Goal: Task Accomplishment & Management: Complete application form

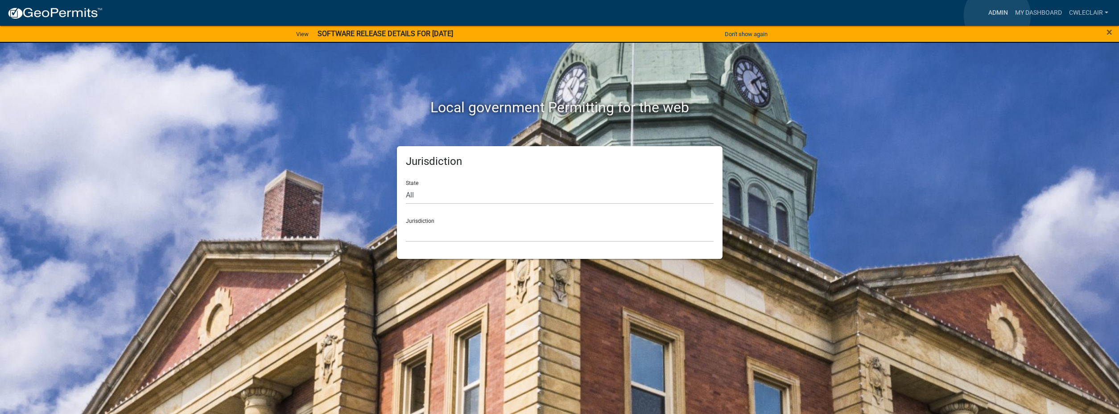
click at [559, 16] on link "Admin" at bounding box center [997, 12] width 27 height 17
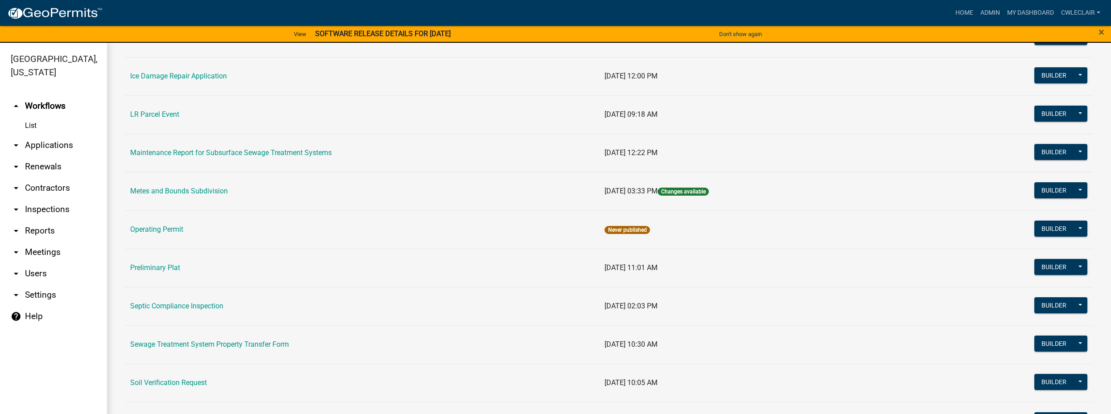
scroll to position [305, 0]
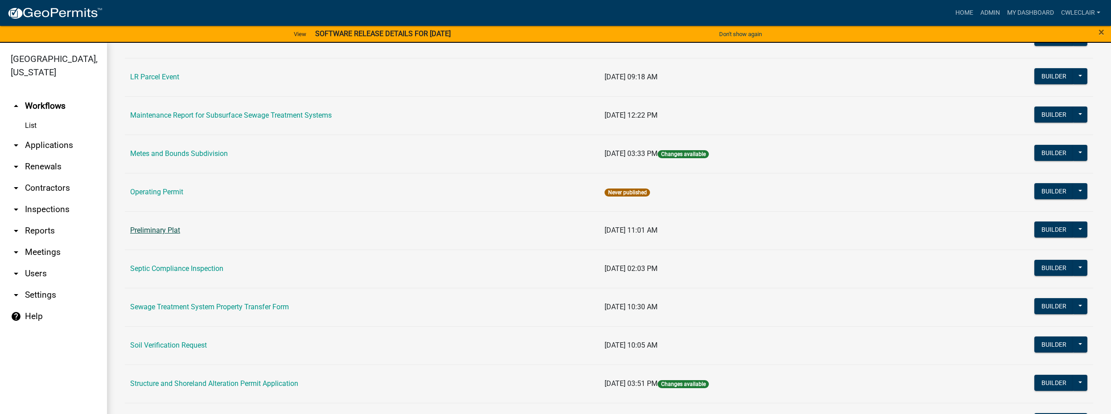
click at [167, 227] on link "Preliminary Plat" at bounding box center [155, 230] width 50 height 8
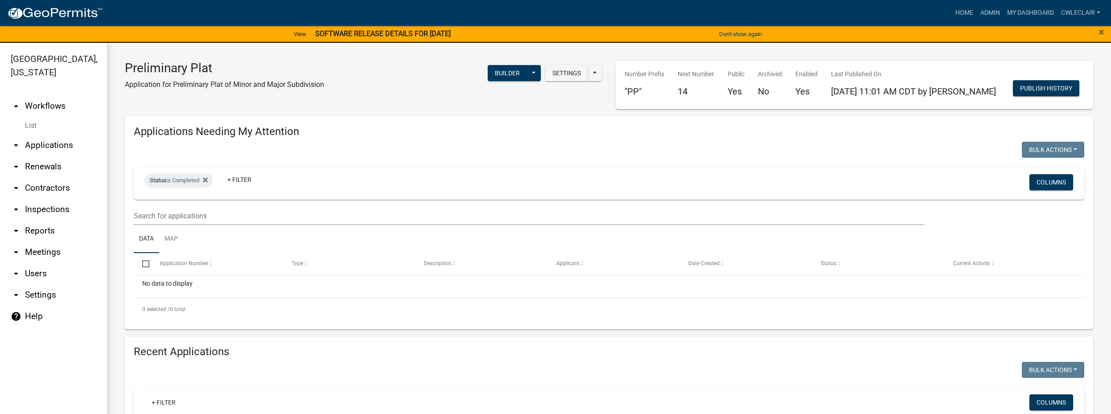
select select "3: 100"
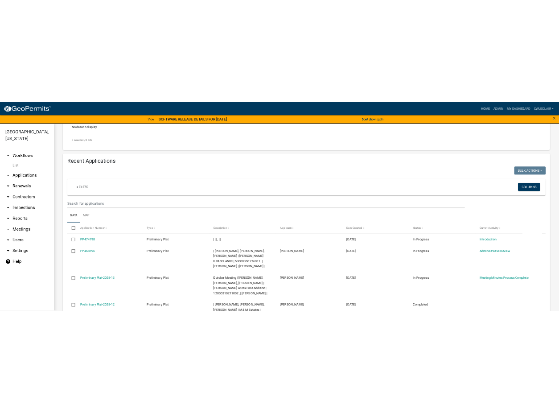
scroll to position [254, 0]
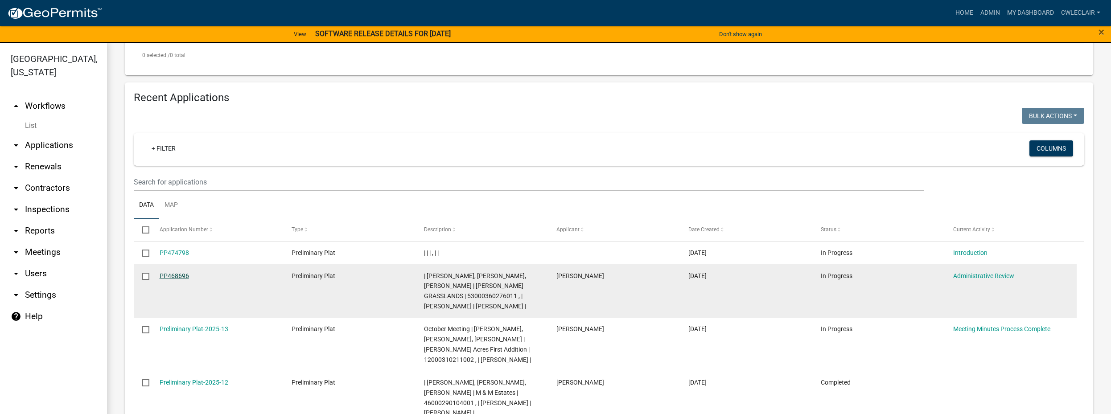
click at [171, 276] on link "PP468696" at bounding box center [174, 275] width 29 height 7
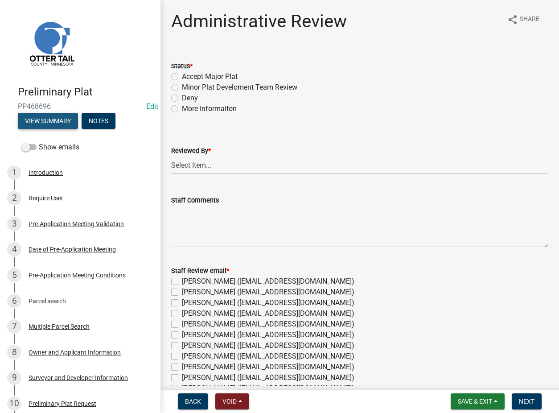
click at [41, 123] on button "View Summary" at bounding box center [48, 121] width 60 height 16
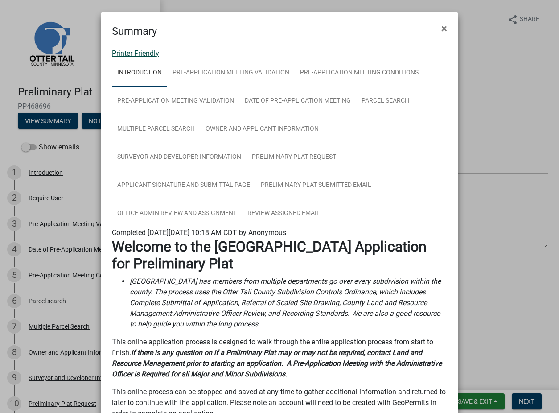
click at [142, 50] on link "Printer Friendly" at bounding box center [135, 53] width 47 height 8
click at [443, 29] on span "×" at bounding box center [444, 28] width 6 height 12
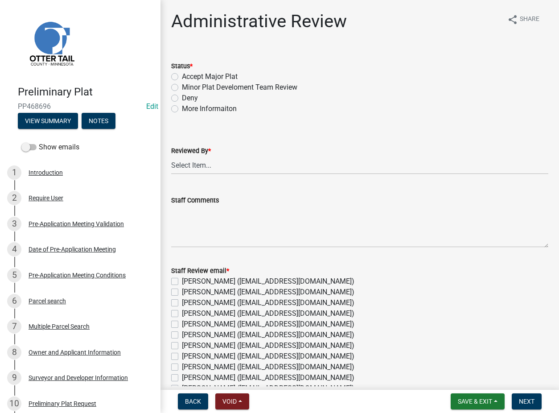
click at [182, 109] on label "More Informaiton" at bounding box center [209, 108] width 55 height 11
click at [182, 109] on input "More Informaiton" at bounding box center [185, 106] width 6 height 6
radio input "true"
click at [171, 156] on select "Select Item... [PERSON_NAME] [PERSON_NAME] [PERSON_NAME] [PERSON_NAME] [PERSON_…" at bounding box center [359, 165] width 377 height 18
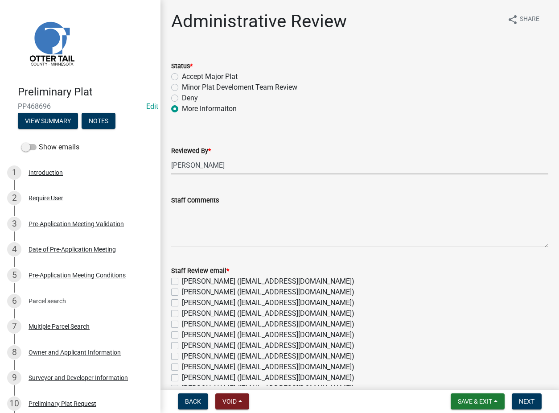
click option "[PERSON_NAME]" at bounding box center [0, 0] width 0 height 0
select select "69146fed-25bb-40d9-97dd-c077af564f55"
click at [201, 214] on textarea "Staff Comments" at bounding box center [359, 227] width 377 height 42
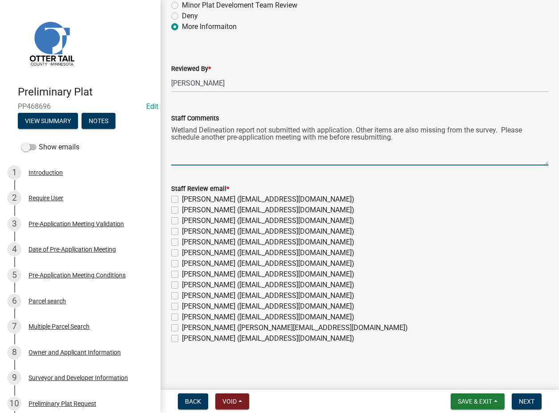
scroll to position [82, 0]
type textarea "Wetland Delineation report not submitted with application. Other items are also…"
click at [182, 241] on label "[PERSON_NAME] ([EMAIL_ADDRESS][DOMAIN_NAME])" at bounding box center [268, 241] width 173 height 11
click at [182, 241] on input "[PERSON_NAME] ([EMAIL_ADDRESS][DOMAIN_NAME])" at bounding box center [185, 239] width 6 height 6
checkbox input "true"
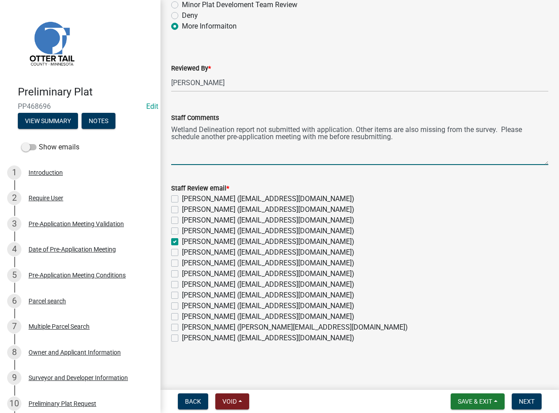
checkbox input "false"
checkbox input "true"
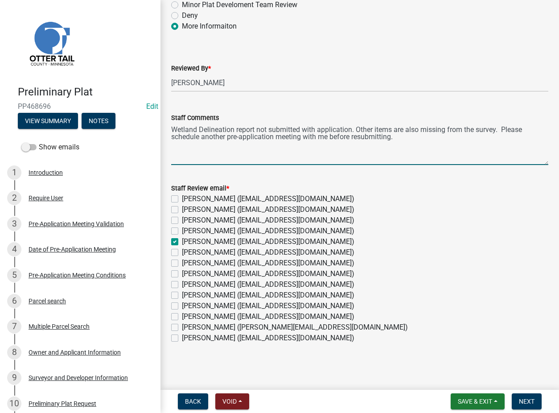
checkbox input "false"
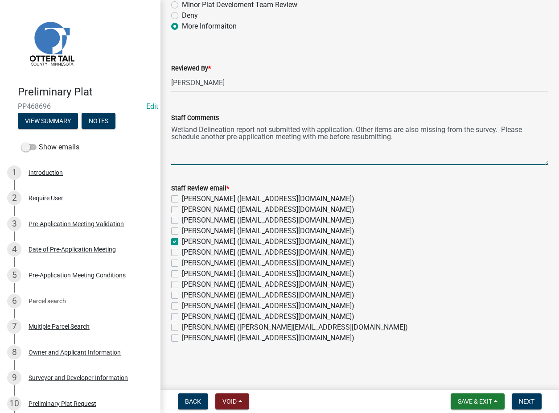
checkbox input "false"
click at [522, 404] on span "Next" at bounding box center [527, 401] width 16 height 7
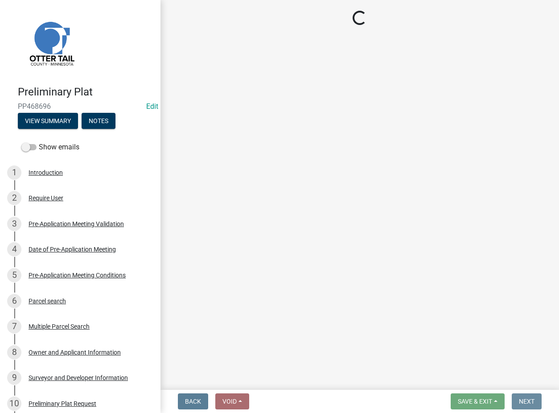
scroll to position [0, 0]
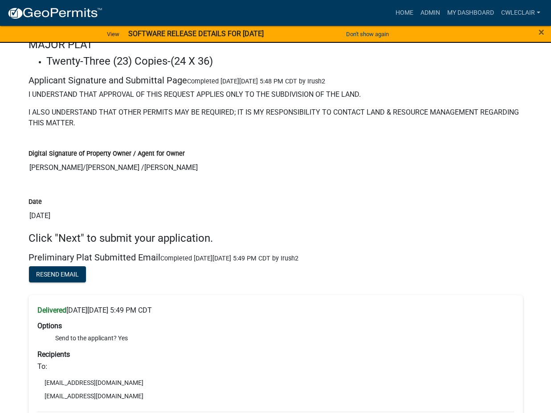
scroll to position [3683, 0]
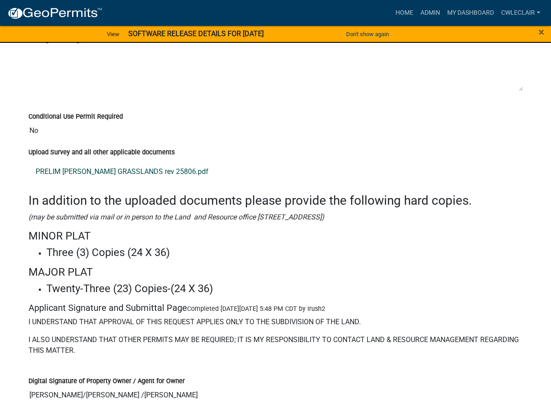
click at [157, 181] on link "PRELIM [PERSON_NAME] GRASSLANDS rev 25806.pdf" at bounding box center [276, 171] width 495 height 21
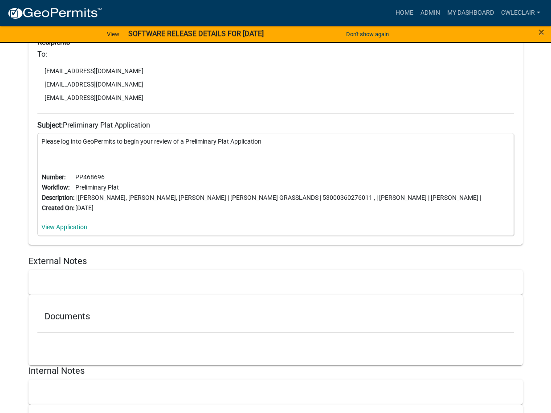
scroll to position [4964, 0]
